Goal: Entertainment & Leisure: Browse casually

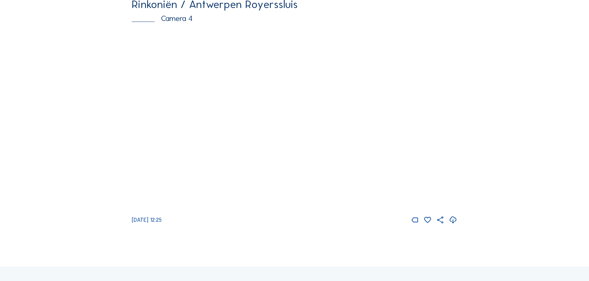
scroll to position [803, 0]
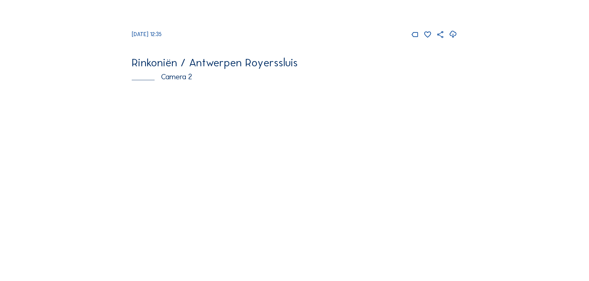
scroll to position [309, 0]
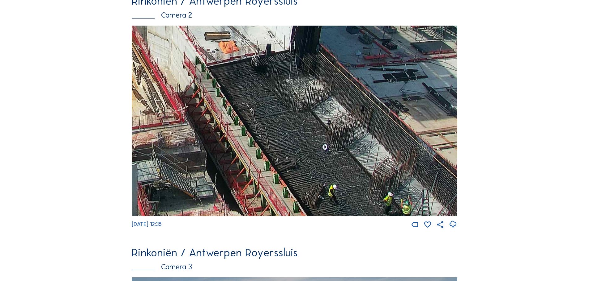
drag, startPoint x: 366, startPoint y: 163, endPoint x: 244, endPoint y: 98, distance: 138.5
click at [244, 98] on img at bounding box center [294, 121] width 325 height 191
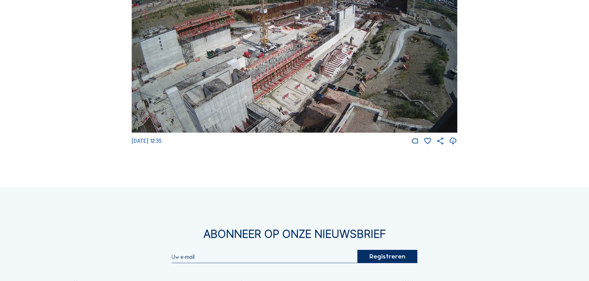
scroll to position [803, 0]
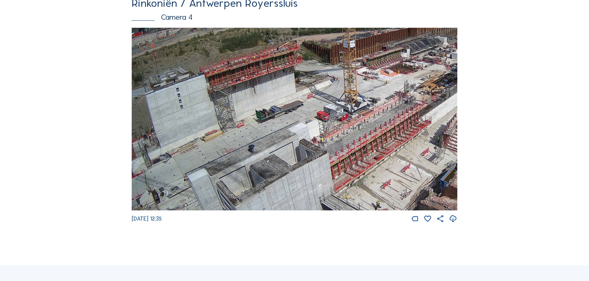
drag, startPoint x: 340, startPoint y: 144, endPoint x: 475, endPoint y: 125, distance: 136.9
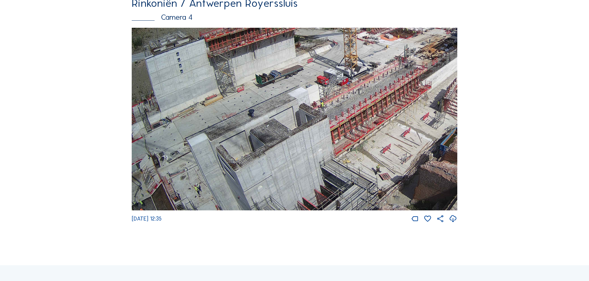
drag, startPoint x: 277, startPoint y: 170, endPoint x: 307, endPoint y: 124, distance: 55.0
click at [307, 124] on img at bounding box center [294, 119] width 325 height 183
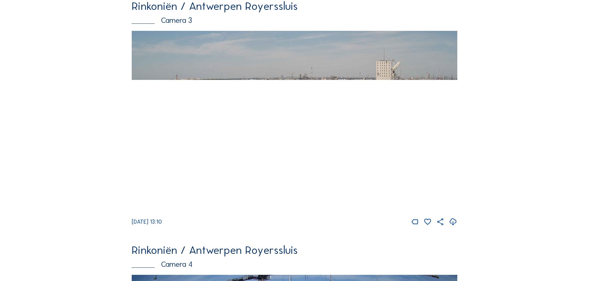
scroll to position [556, 0]
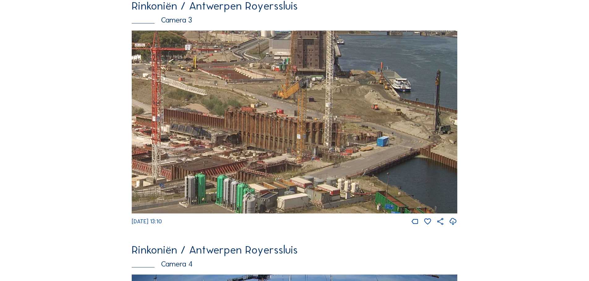
drag, startPoint x: 416, startPoint y: 130, endPoint x: 316, endPoint y: 118, distance: 100.0
click at [316, 118] on img at bounding box center [294, 122] width 325 height 183
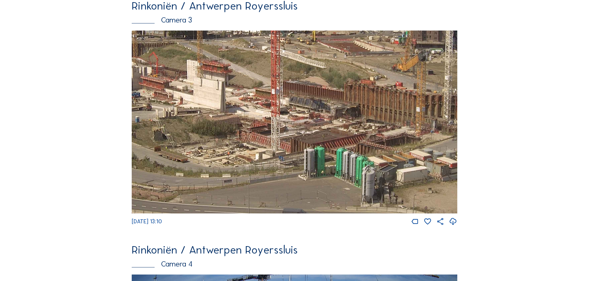
drag, startPoint x: 251, startPoint y: 156, endPoint x: 370, endPoint y: 129, distance: 122.3
click at [370, 129] on img at bounding box center [294, 122] width 325 height 183
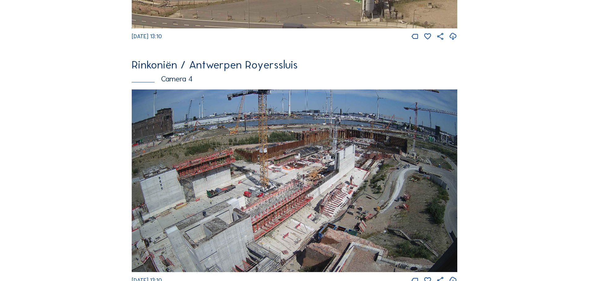
scroll to position [803, 0]
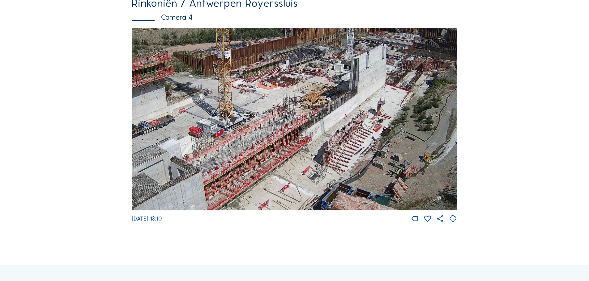
drag, startPoint x: 298, startPoint y: 137, endPoint x: 311, endPoint y: 137, distance: 13.3
click at [311, 137] on img at bounding box center [294, 119] width 325 height 183
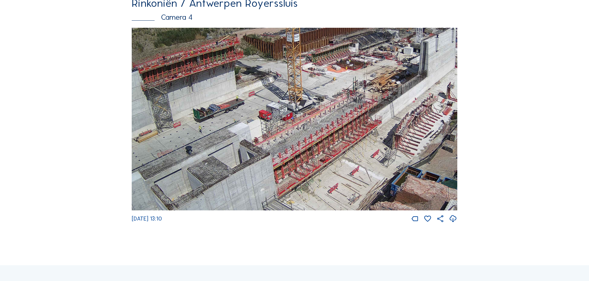
drag, startPoint x: 245, startPoint y: 171, endPoint x: 339, endPoint y: 143, distance: 97.6
click at [339, 143] on img at bounding box center [294, 119] width 325 height 183
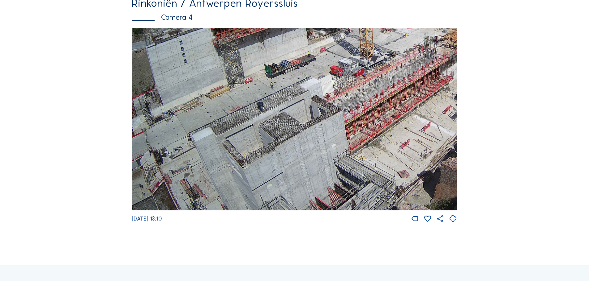
drag, startPoint x: 230, startPoint y: 135, endPoint x: 377, endPoint y: 101, distance: 150.2
click at [377, 101] on img at bounding box center [294, 119] width 325 height 183
drag, startPoint x: 208, startPoint y: 188, endPoint x: 240, endPoint y: 91, distance: 101.3
click at [240, 91] on img at bounding box center [294, 119] width 325 height 183
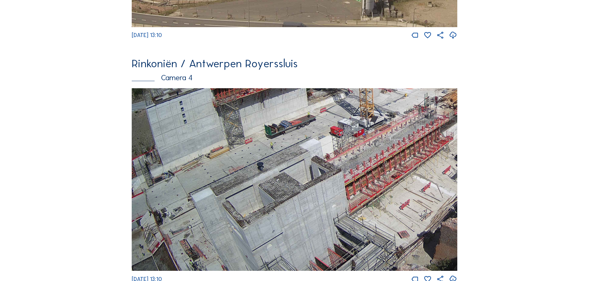
scroll to position [741, 0]
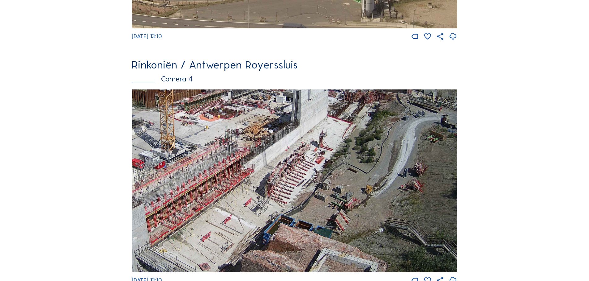
drag, startPoint x: 401, startPoint y: 168, endPoint x: 226, endPoint y: 199, distance: 177.0
click at [226, 199] on img at bounding box center [294, 181] width 325 height 183
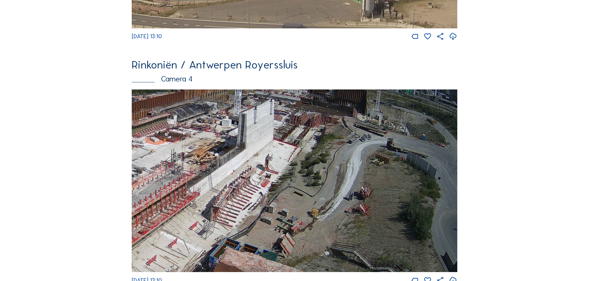
drag, startPoint x: 428, startPoint y: 166, endPoint x: 323, endPoint y: 190, distance: 107.7
click at [323, 190] on img at bounding box center [294, 181] width 325 height 183
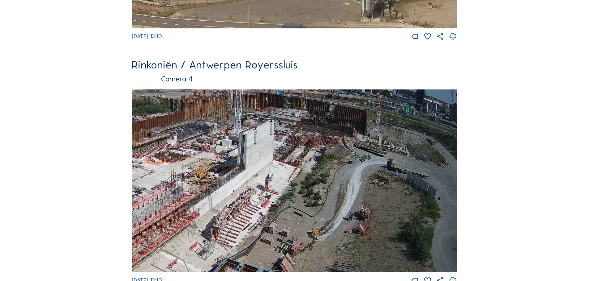
drag, startPoint x: 314, startPoint y: 149, endPoint x: 312, endPoint y: 170, distance: 20.4
click at [312, 170] on img at bounding box center [294, 181] width 325 height 183
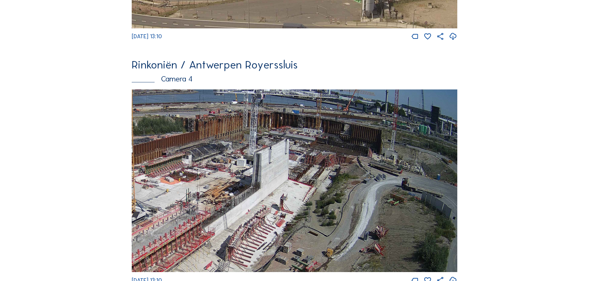
drag, startPoint x: 236, startPoint y: 159, endPoint x: 251, endPoint y: 178, distance: 24.2
click at [251, 178] on img at bounding box center [294, 181] width 325 height 183
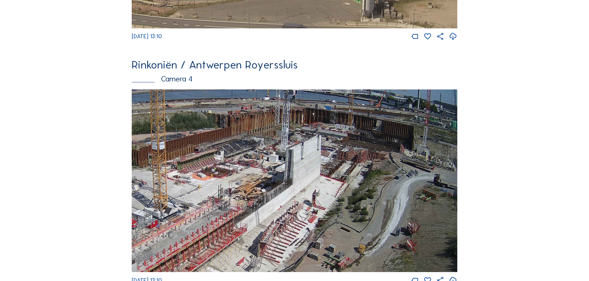
drag, startPoint x: 211, startPoint y: 219, endPoint x: 255, endPoint y: 210, distance: 45.1
click at [255, 210] on img at bounding box center [294, 181] width 325 height 183
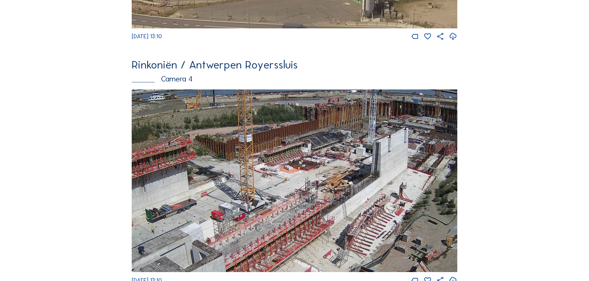
drag, startPoint x: 241, startPoint y: 208, endPoint x: 298, endPoint y: 209, distance: 56.5
click at [298, 209] on img at bounding box center [294, 181] width 325 height 183
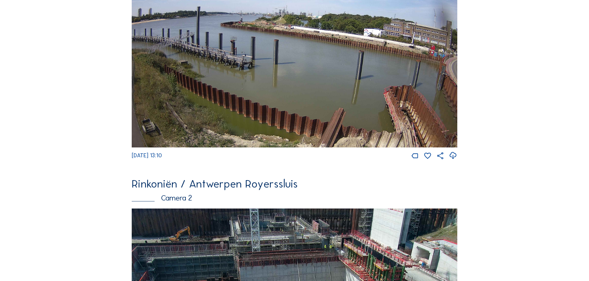
scroll to position [0, 0]
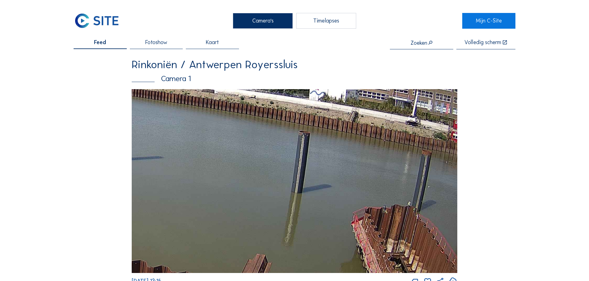
drag, startPoint x: 235, startPoint y: 166, endPoint x: 259, endPoint y: 118, distance: 52.8
click at [259, 118] on img at bounding box center [294, 181] width 325 height 184
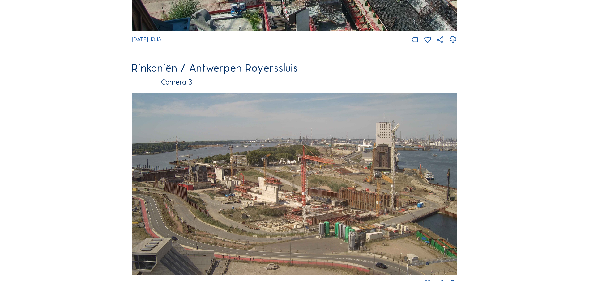
scroll to position [494, 0]
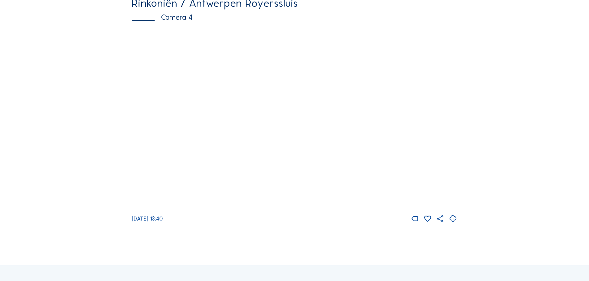
scroll to position [618, 0]
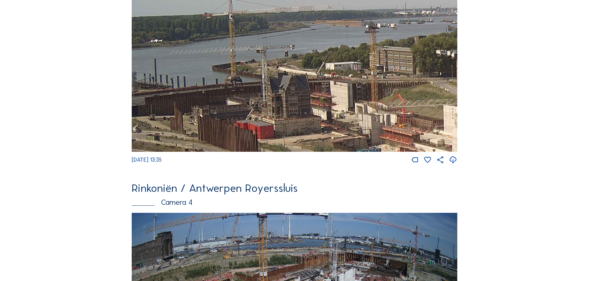
drag, startPoint x: 216, startPoint y: 73, endPoint x: 332, endPoint y: 130, distance: 129.7
click at [332, 130] on img at bounding box center [294, 60] width 325 height 183
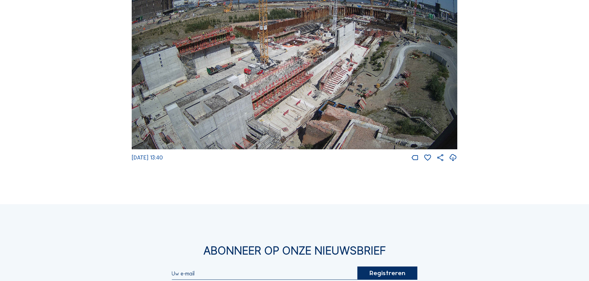
scroll to position [865, 0]
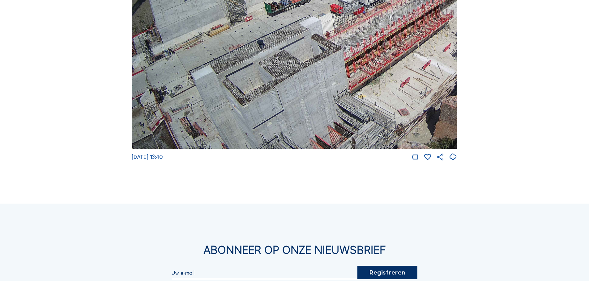
drag, startPoint x: 162, startPoint y: 140, endPoint x: 260, endPoint y: 46, distance: 136.1
click at [260, 46] on img at bounding box center [294, 57] width 325 height 183
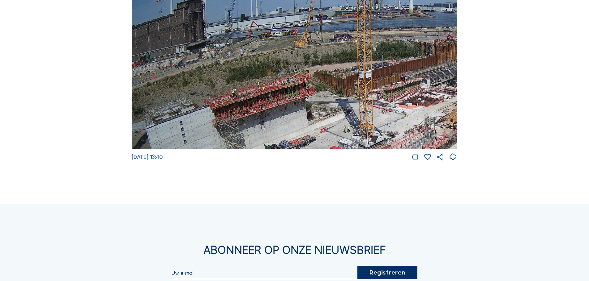
drag, startPoint x: 219, startPoint y: 81, endPoint x: 348, endPoint y: 222, distance: 191.3
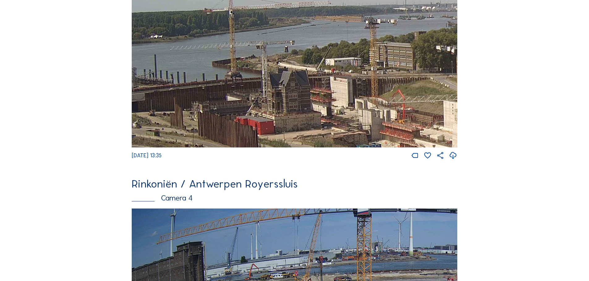
scroll to position [680, 0]
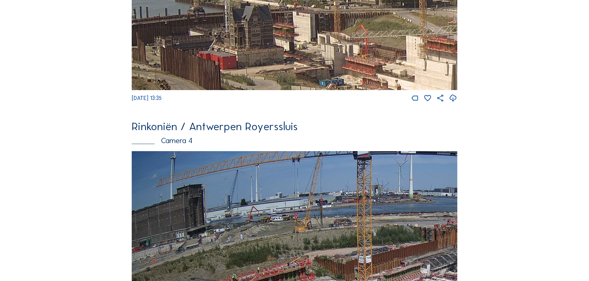
drag, startPoint x: 366, startPoint y: 66, endPoint x: 329, endPoint y: 59, distance: 38.2
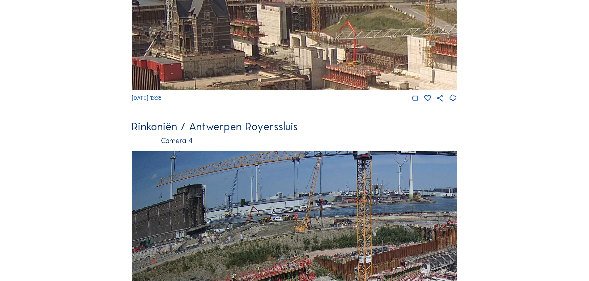
drag, startPoint x: 383, startPoint y: 48, endPoint x: 370, endPoint y: 67, distance: 22.7
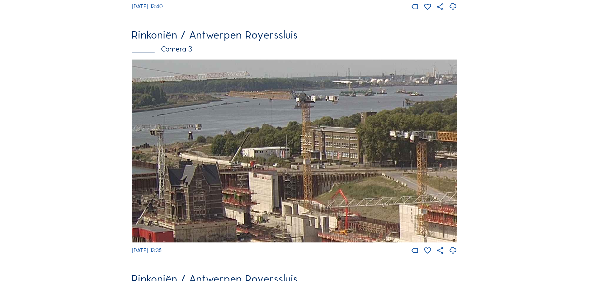
scroll to position [556, 0]
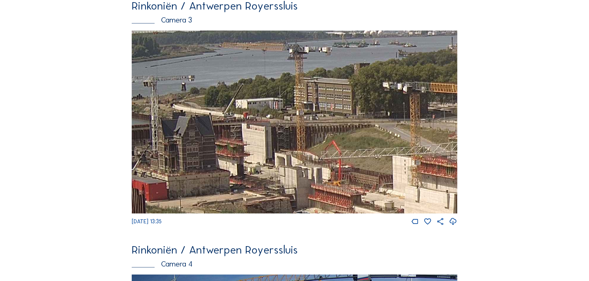
drag, startPoint x: 358, startPoint y: 156, endPoint x: 352, endPoint y: 136, distance: 20.9
click at [352, 136] on img at bounding box center [294, 122] width 325 height 183
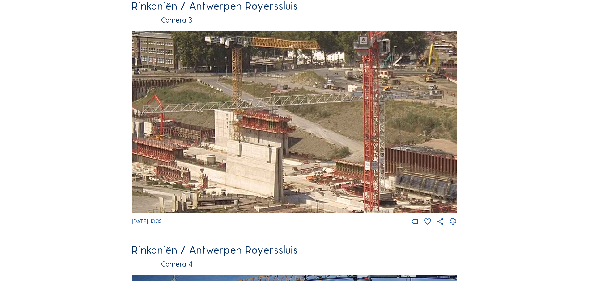
drag, startPoint x: 385, startPoint y: 165, endPoint x: 209, endPoint y: 120, distance: 181.9
click at [209, 120] on img at bounding box center [294, 122] width 325 height 183
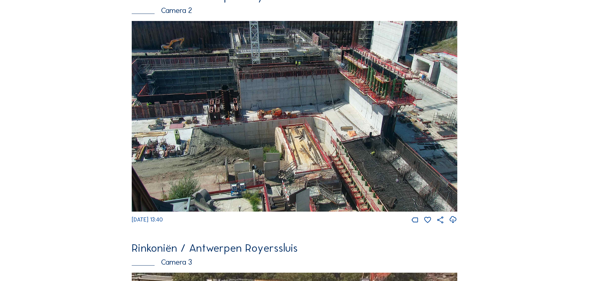
scroll to position [309, 0]
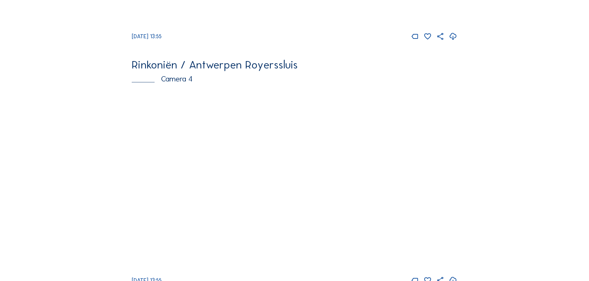
scroll to position [618, 0]
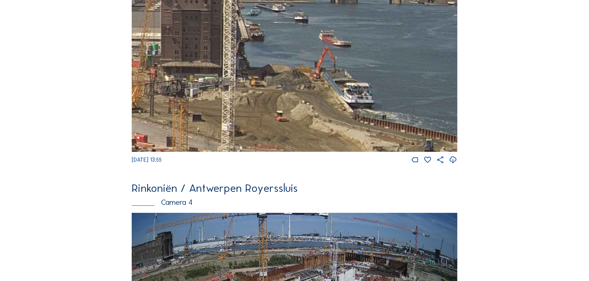
drag, startPoint x: 423, startPoint y: 64, endPoint x: 308, endPoint y: 164, distance: 152.6
click at [308, 164] on div "[DATE] 13:55" at bounding box center [294, 67] width 325 height 196
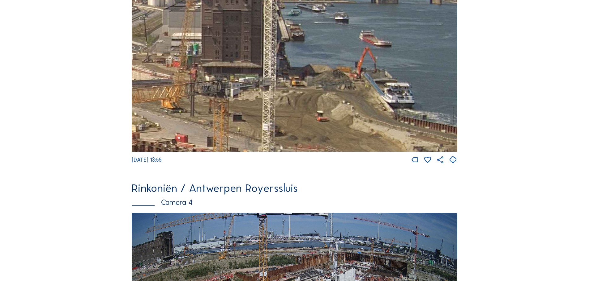
drag, startPoint x: 257, startPoint y: 104, endPoint x: 265, endPoint y: 102, distance: 7.9
click at [265, 102] on img at bounding box center [294, 60] width 325 height 183
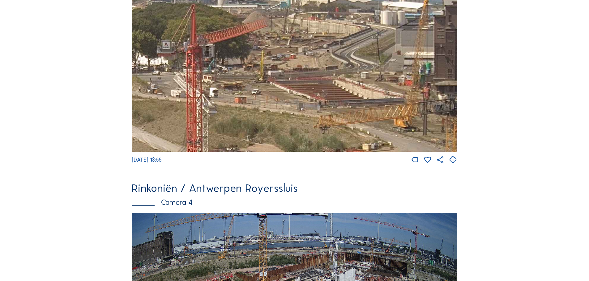
drag, startPoint x: 395, startPoint y: 100, endPoint x: 412, endPoint y: 100, distance: 17.0
click at [412, 100] on img at bounding box center [294, 60] width 325 height 183
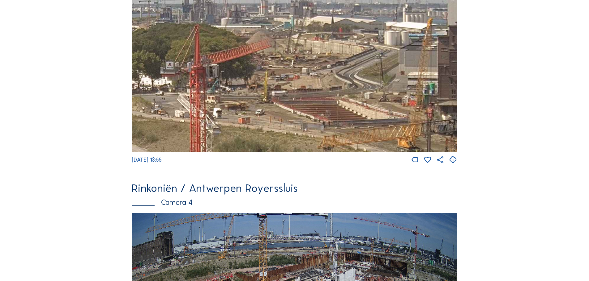
drag, startPoint x: 355, startPoint y: 65, endPoint x: 358, endPoint y: 85, distance: 20.7
click at [358, 85] on img at bounding box center [294, 60] width 325 height 183
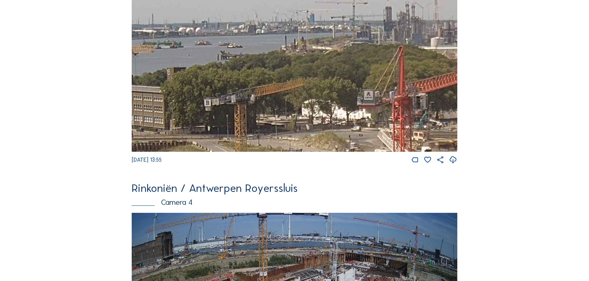
drag, startPoint x: 307, startPoint y: 103, endPoint x: 492, endPoint y: 87, distance: 186.0
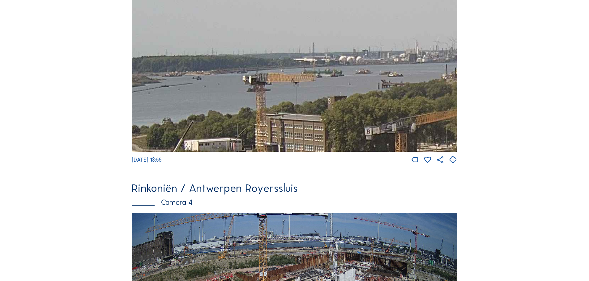
drag, startPoint x: 327, startPoint y: 70, endPoint x: 390, endPoint y: 67, distance: 63.1
click at [390, 67] on img at bounding box center [294, 60] width 325 height 183
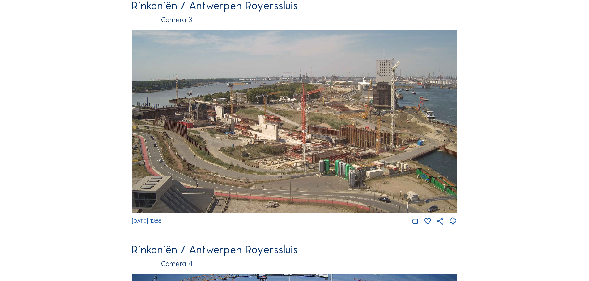
scroll to position [556, 0]
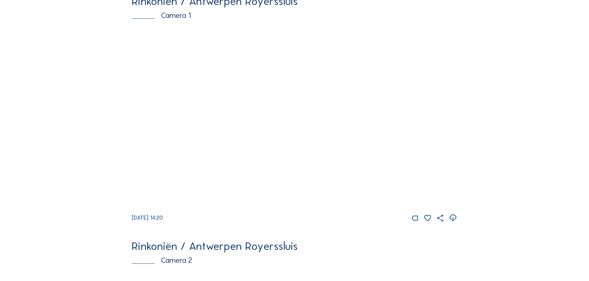
scroll to position [185, 0]
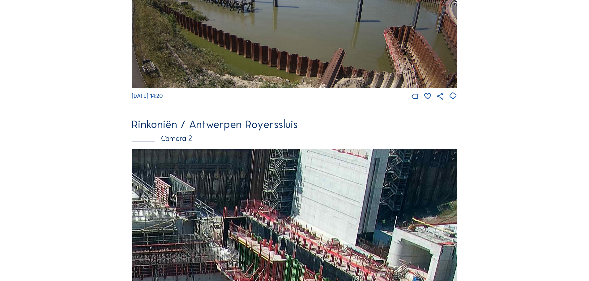
drag, startPoint x: 377, startPoint y: 221, endPoint x: 364, endPoint y: 252, distance: 33.8
click at [364, 252] on img at bounding box center [294, 244] width 325 height 191
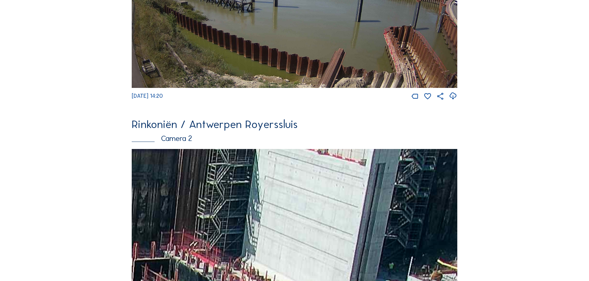
drag, startPoint x: 366, startPoint y: 179, endPoint x: 333, endPoint y: 220, distance: 52.9
click at [333, 220] on img at bounding box center [294, 244] width 325 height 191
